Goal: Transaction & Acquisition: Purchase product/service

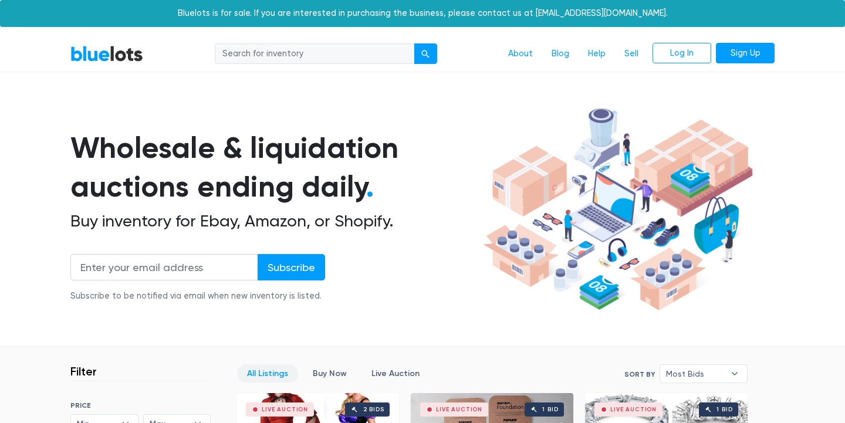
click at [298, 53] on input "search" at bounding box center [315, 53] width 200 height 21
click at [266, 56] on input "search" at bounding box center [315, 53] width 200 height 21
type input "bags"
click at [414, 43] on button "submit" at bounding box center [425, 53] width 23 height 21
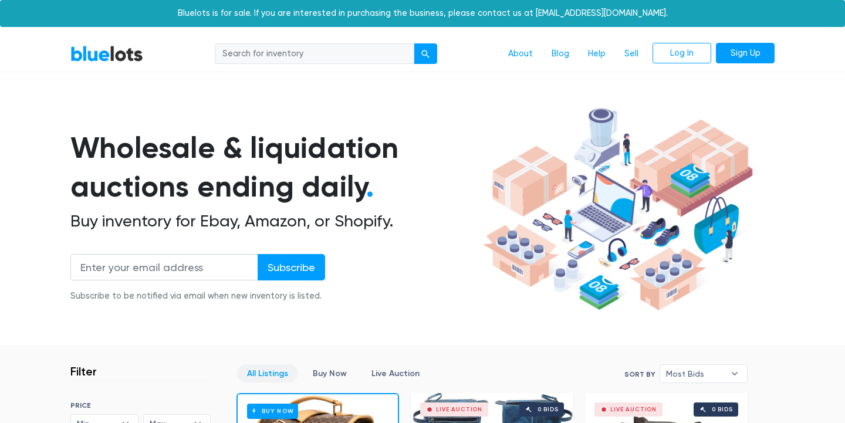
click at [259, 53] on input "search" at bounding box center [315, 53] width 200 height 21
type input "nordstrom"
click at [414, 43] on button "submit" at bounding box center [425, 53] width 23 height 21
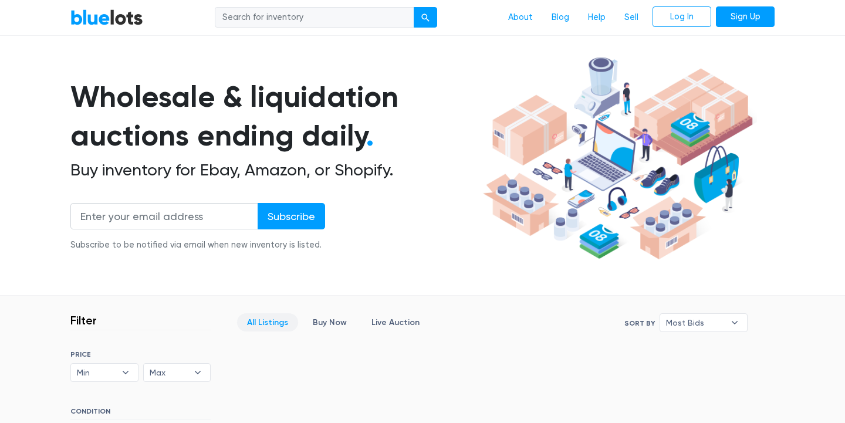
scroll to position [55, 0]
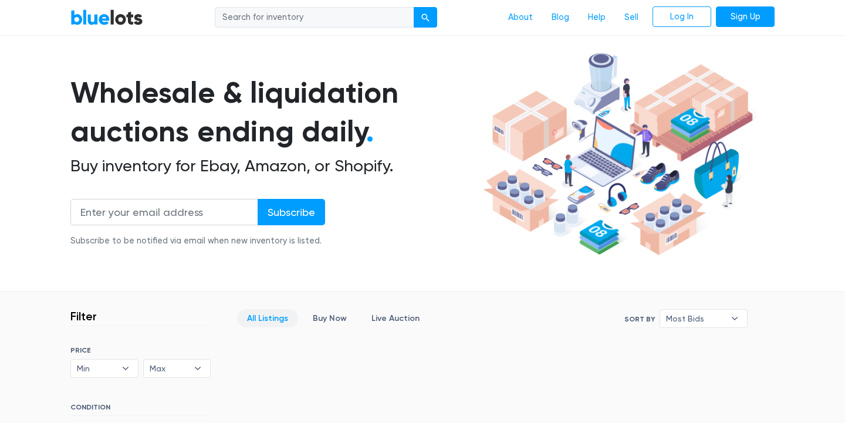
click at [106, 21] on link "BlueLots" at bounding box center [106, 17] width 73 height 17
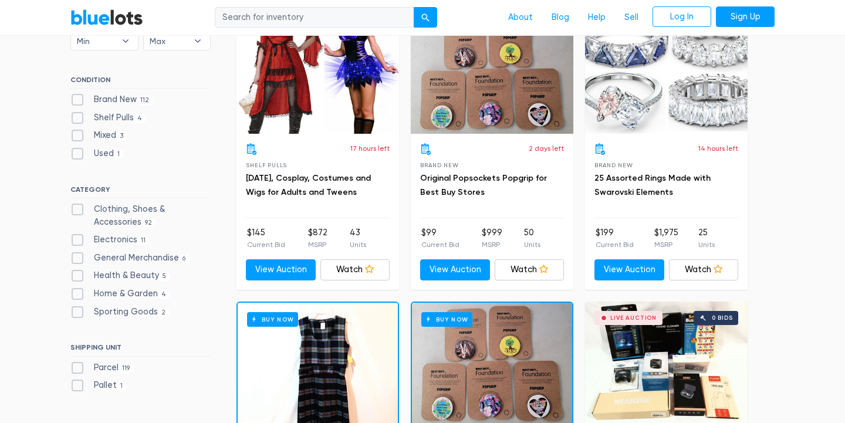
scroll to position [385, 0]
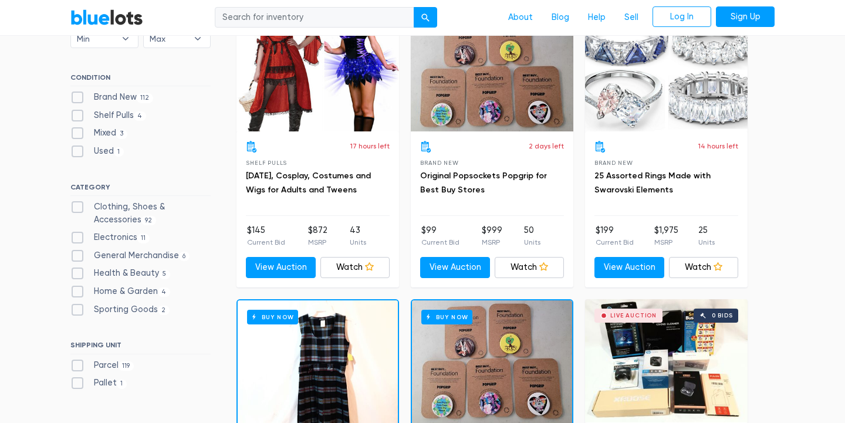
click at [77, 207] on label "Clothing, Shoes & Accessories 92" at bounding box center [140, 213] width 140 height 25
click at [77, 207] on Accessories"] "Clothing, Shoes & Accessories 92" at bounding box center [74, 205] width 8 height 8
checkbox Accessories"] "true"
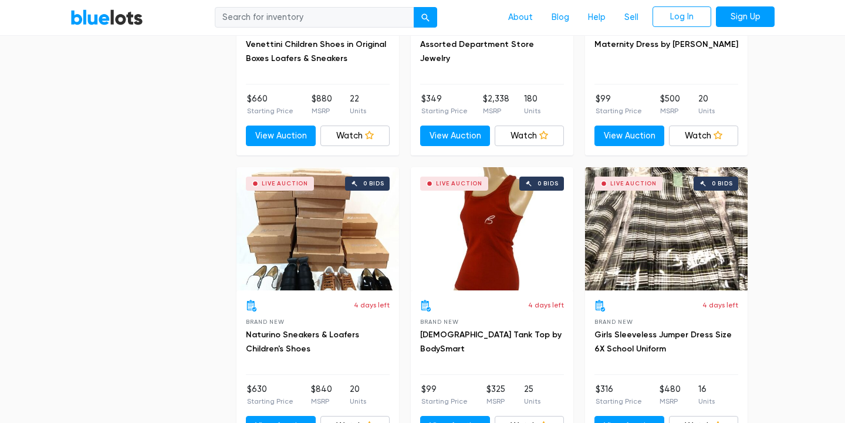
scroll to position [3081, 0]
